Goal: Task Accomplishment & Management: Manage account settings

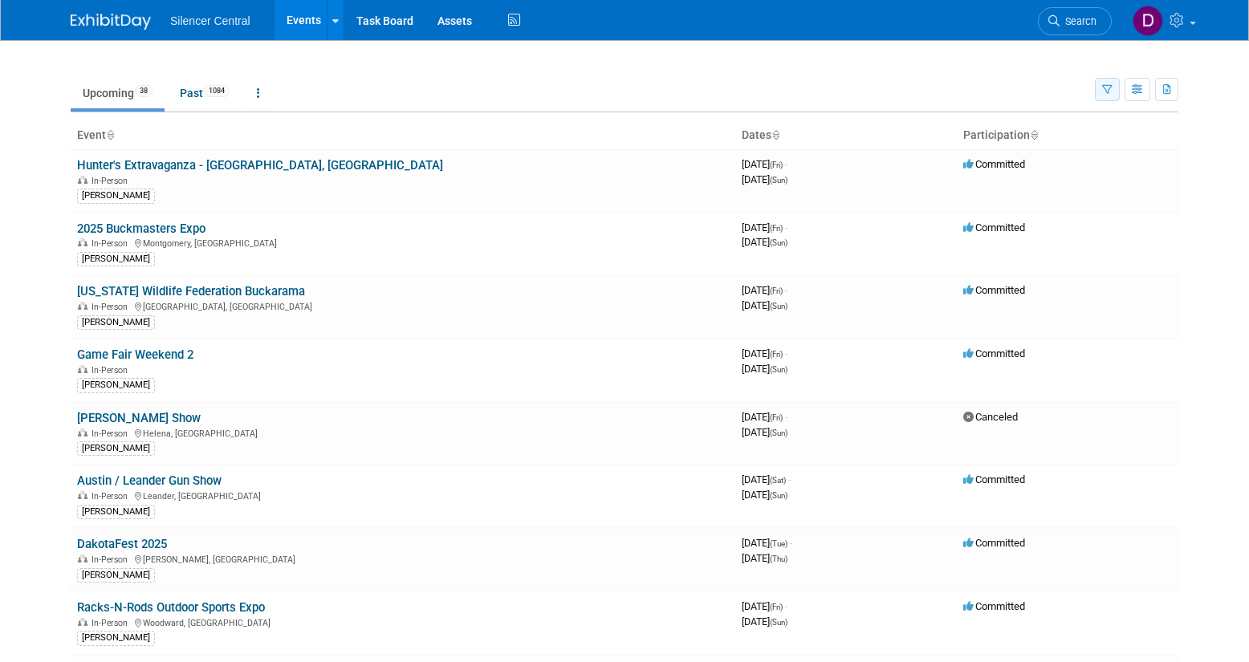
click at [1097, 91] on button "button" at bounding box center [1107, 89] width 25 height 23
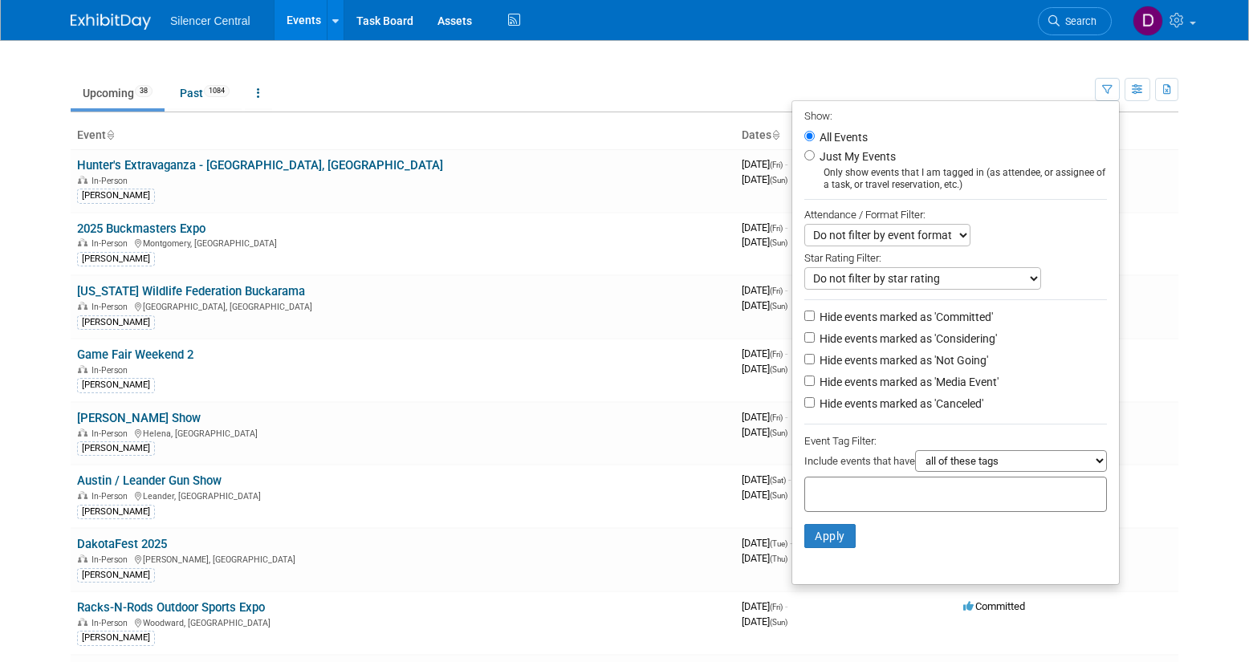
click at [873, 157] on label "Just My Events" at bounding box center [855, 157] width 79 height 16
click at [815, 157] on input "Just My Events" at bounding box center [809, 155] width 10 height 10
radio input "true"
click at [826, 535] on button "Apply" at bounding box center [829, 536] width 51 height 24
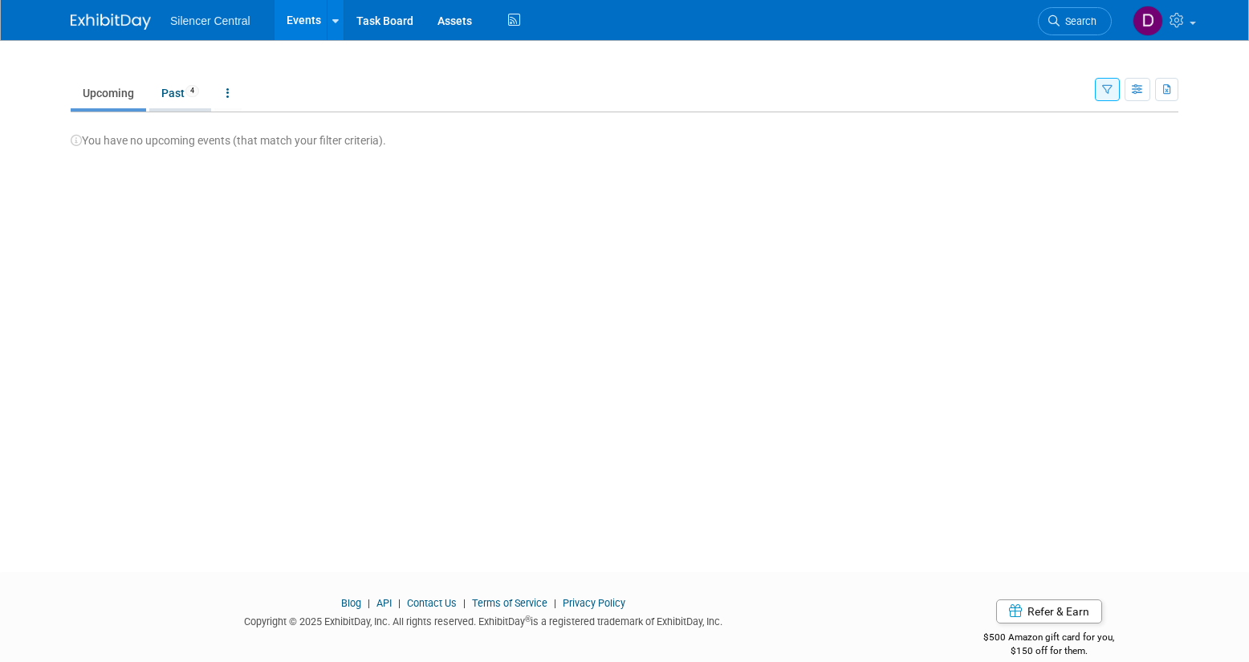
click at [180, 97] on link "Past 4" at bounding box center [180, 93] width 62 height 31
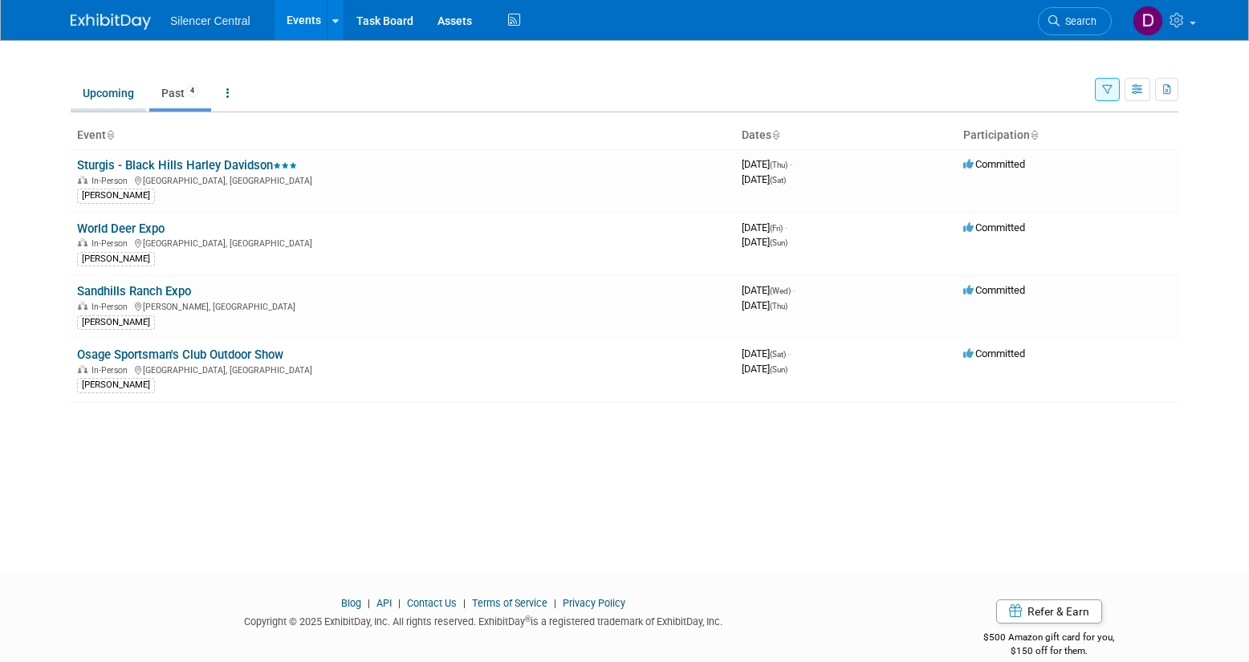
click at [101, 98] on link "Upcoming" at bounding box center [108, 93] width 75 height 31
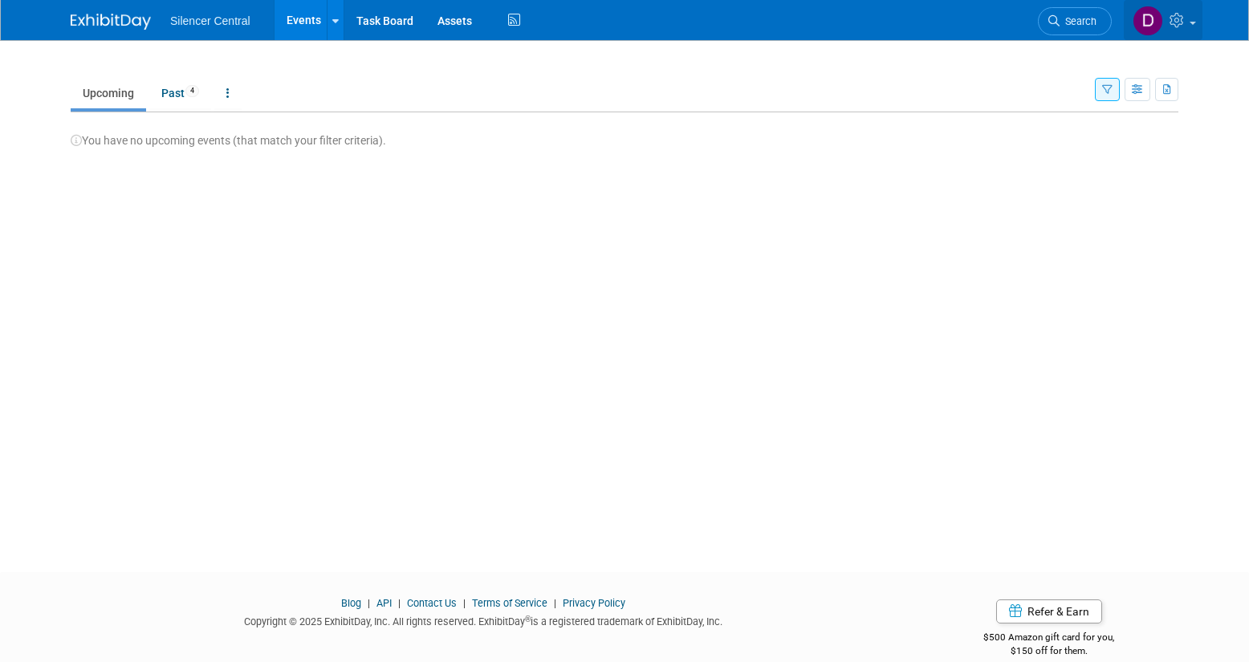
click at [1182, 22] on icon at bounding box center [1179, 20] width 18 height 14
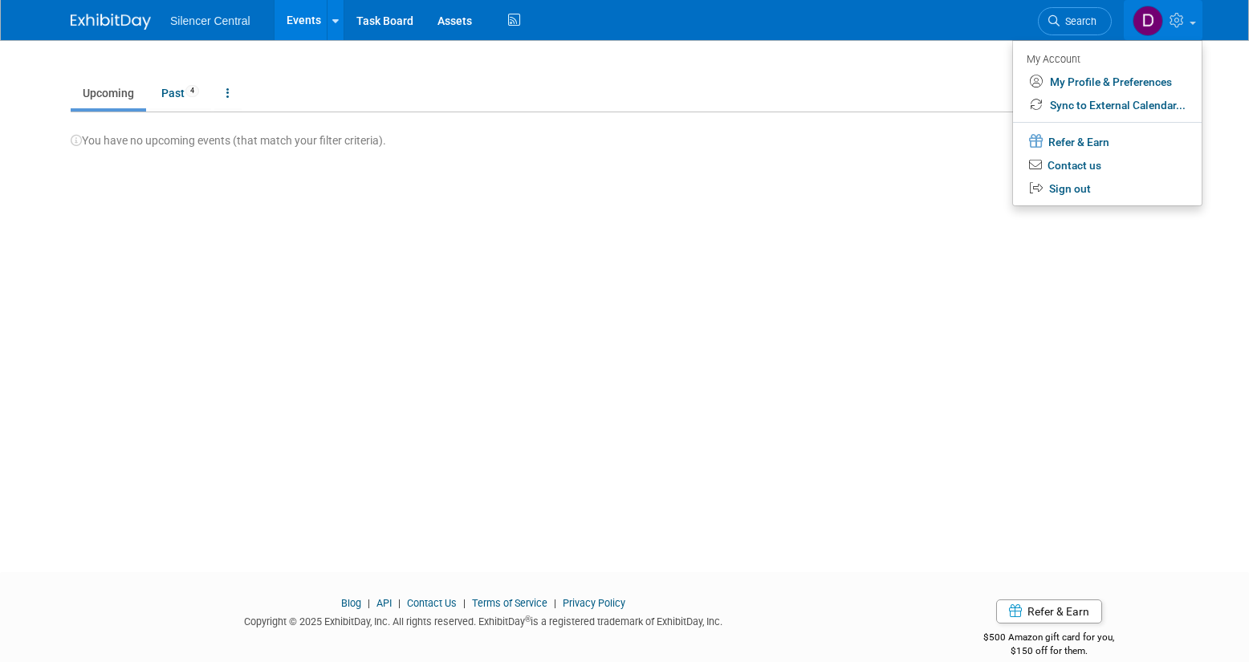
click at [518, 157] on div "New Event Duplicate Event Warning There is another event in your workspace with…" at bounding box center [625, 291] width 1132 height 503
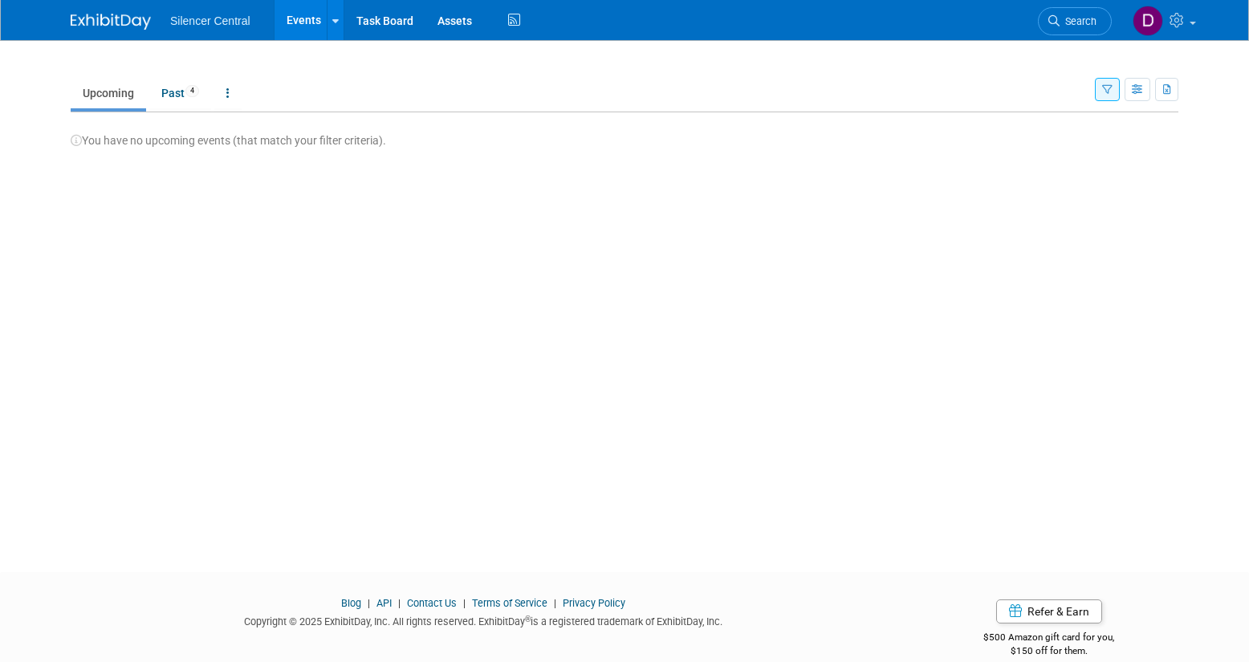
click at [518, 157] on div "New Event Duplicate Event Warning There is another event in your workspace with…" at bounding box center [625, 291] width 1132 height 503
click at [1111, 87] on icon "button" at bounding box center [1107, 90] width 10 height 10
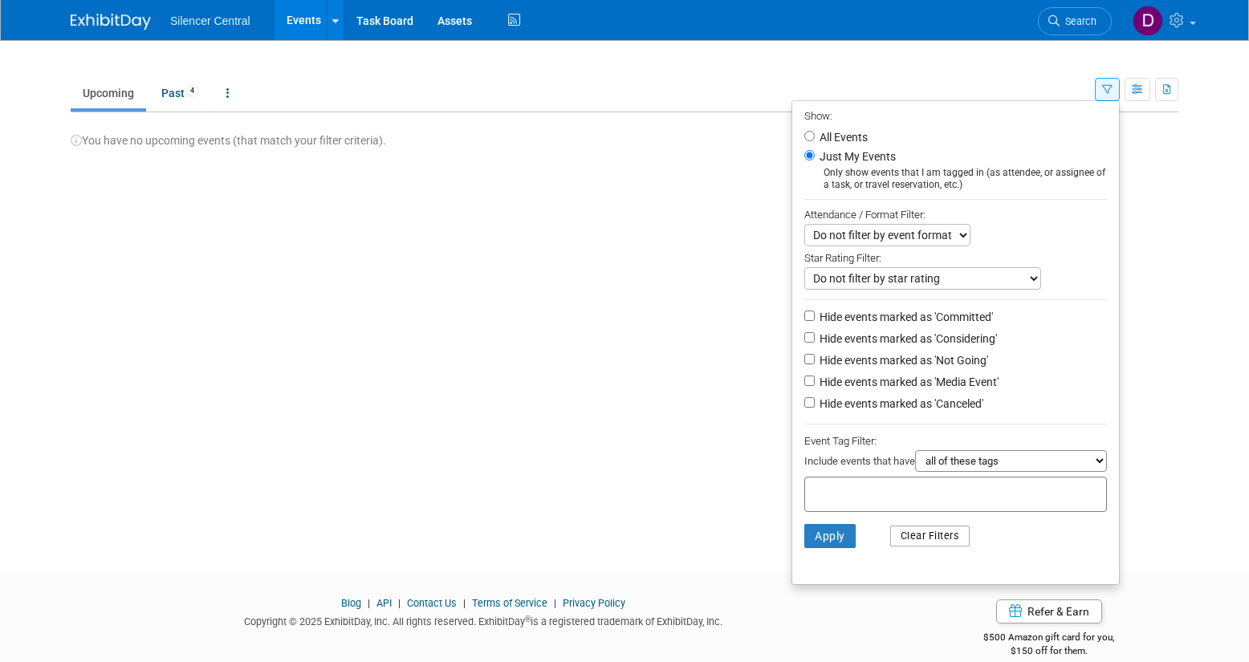
click at [934, 534] on button "Clear Filters" at bounding box center [930, 536] width 80 height 21
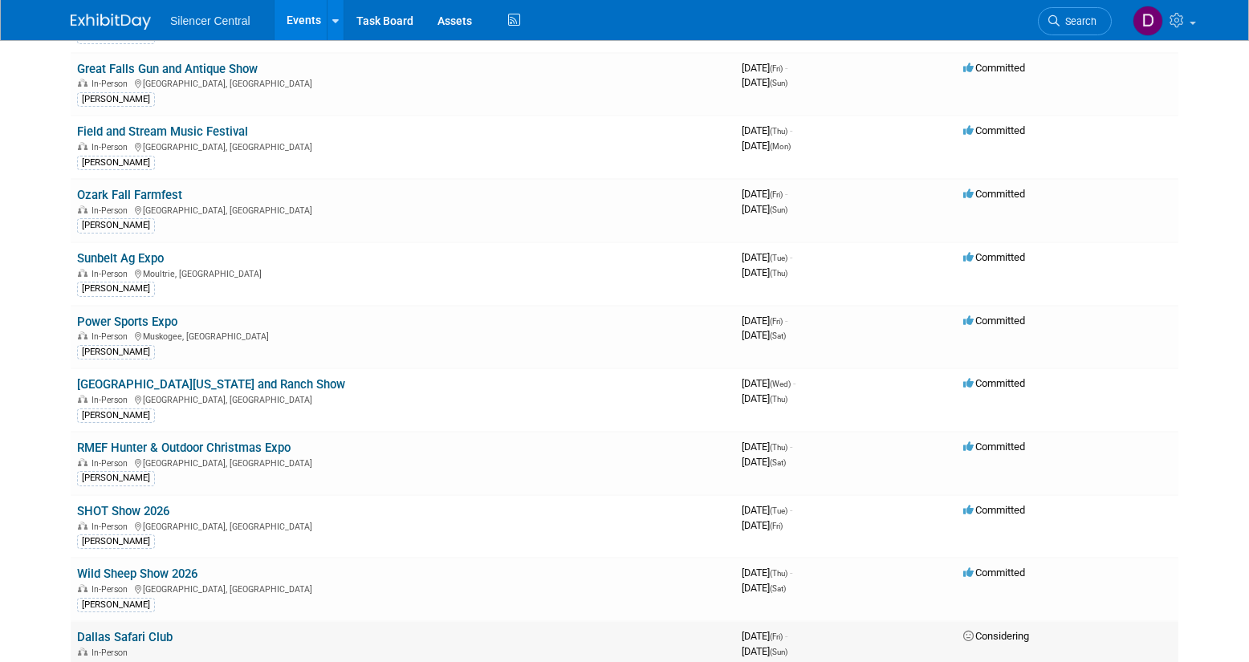
scroll to position [1431, 0]
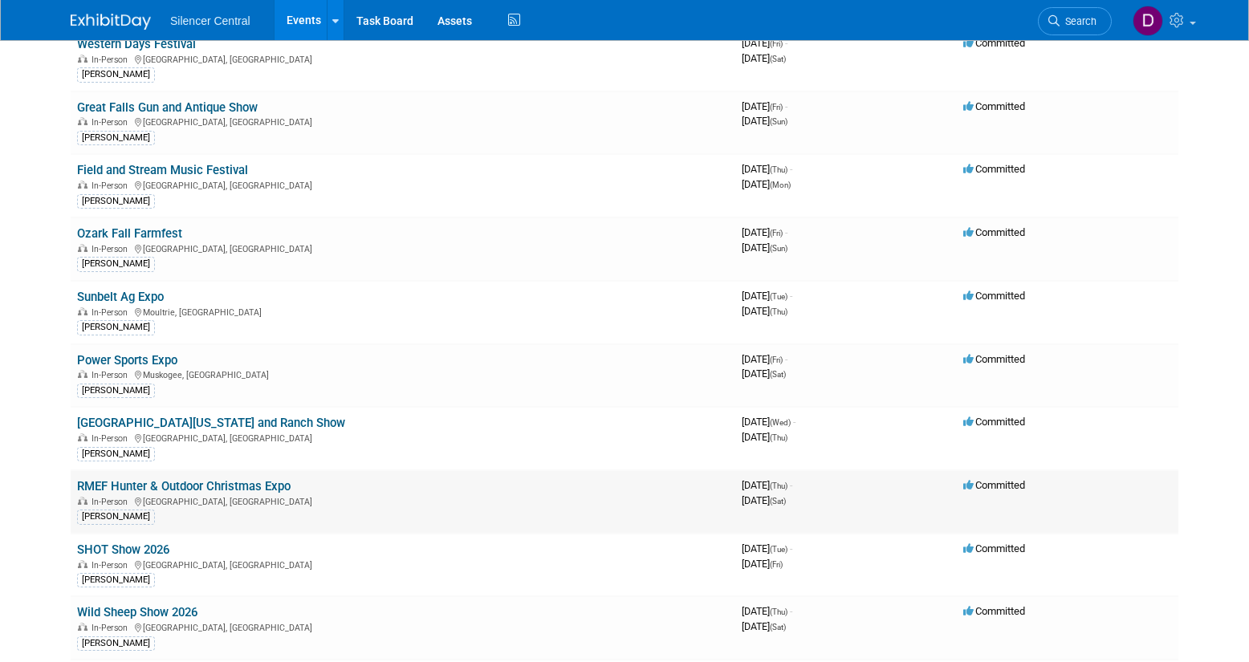
click at [246, 486] on link "RMEF Hunter & Outdoor Christmas Expo" at bounding box center [184, 486] width 214 height 14
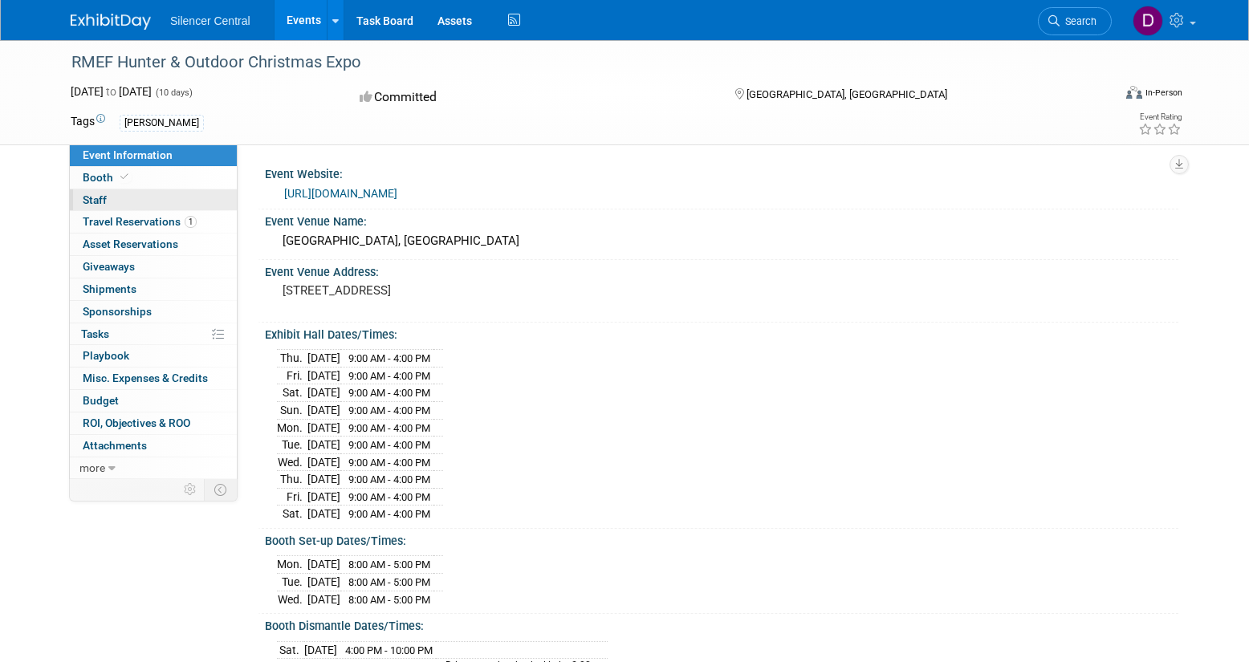
click at [155, 202] on link "0 Staff 0" at bounding box center [153, 200] width 167 height 22
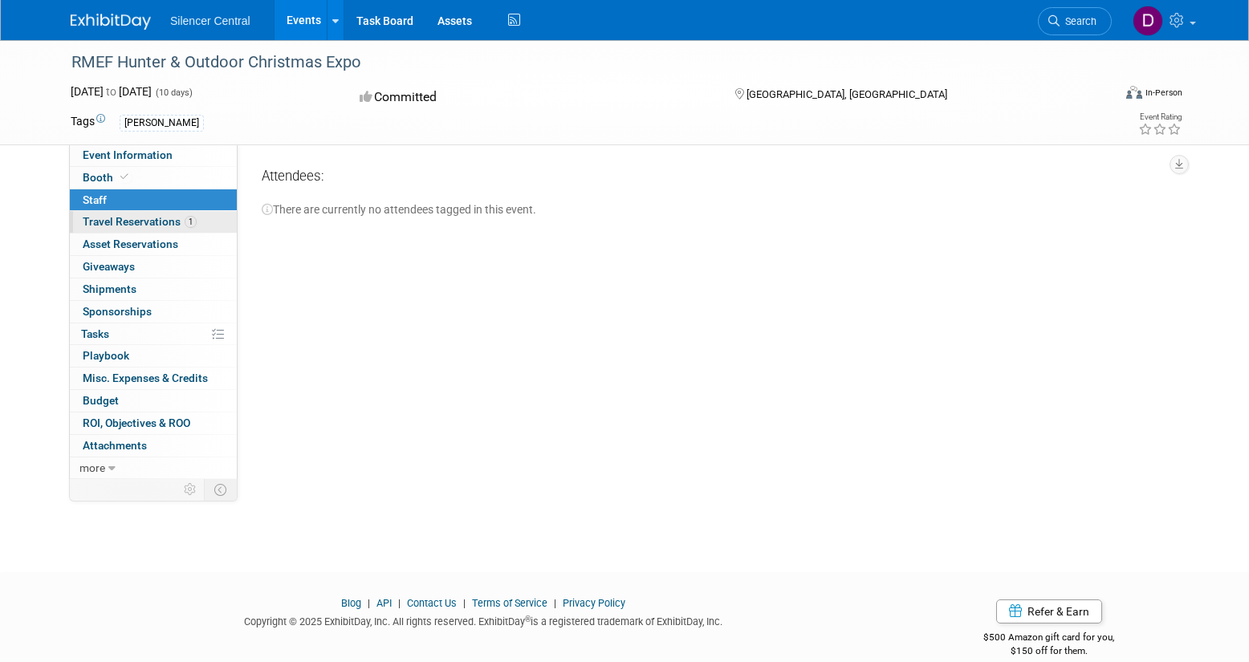
click at [149, 228] on span "Travel Reservations 1" at bounding box center [140, 221] width 114 height 13
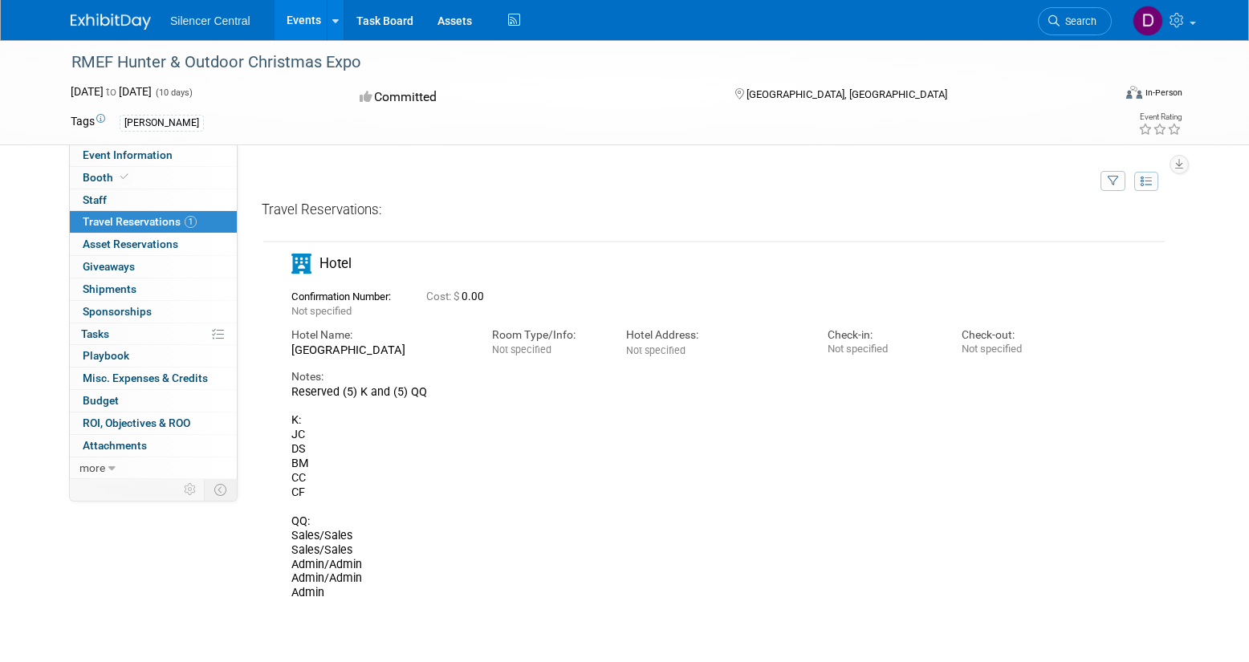
click at [531, 180] on td at bounding box center [673, 183] width 846 height 35
